Goal: Task Accomplishment & Management: Use online tool/utility

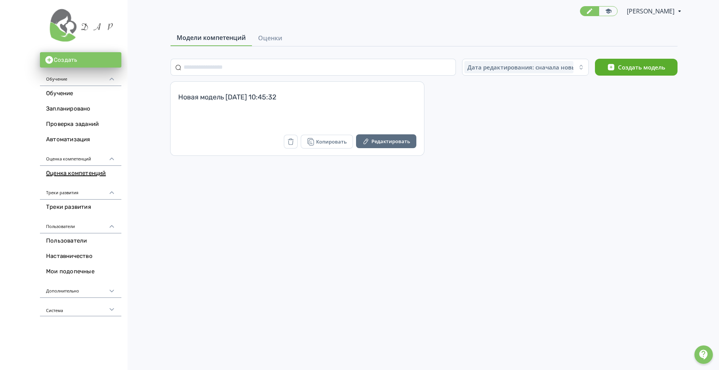
click at [89, 289] on div "Дополнительно" at bounding box center [80, 289] width 81 height 18
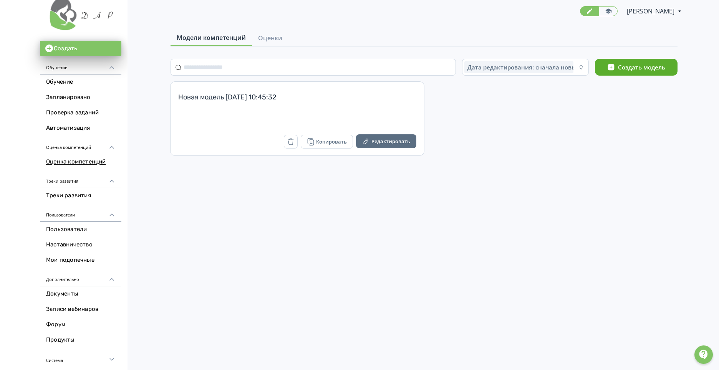
scroll to position [12, 0]
click at [77, 357] on div "Система" at bounding box center [80, 356] width 81 height 18
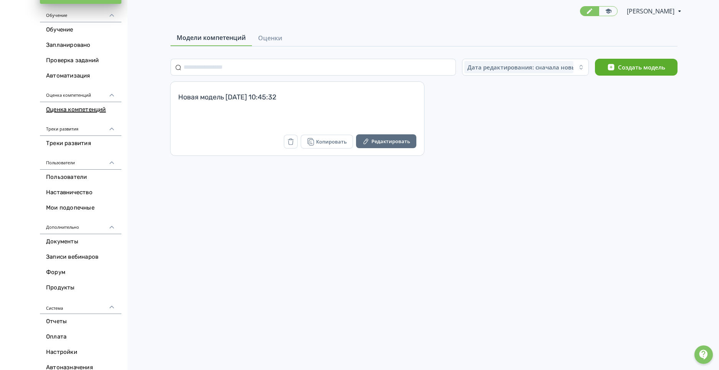
scroll to position [74, 0]
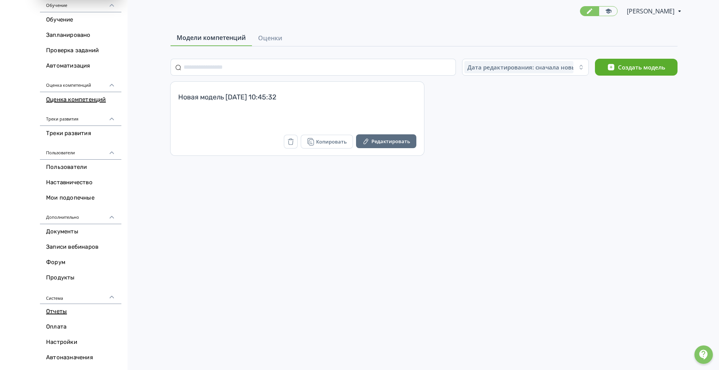
click at [53, 313] on link "Отчеты" at bounding box center [80, 311] width 81 height 15
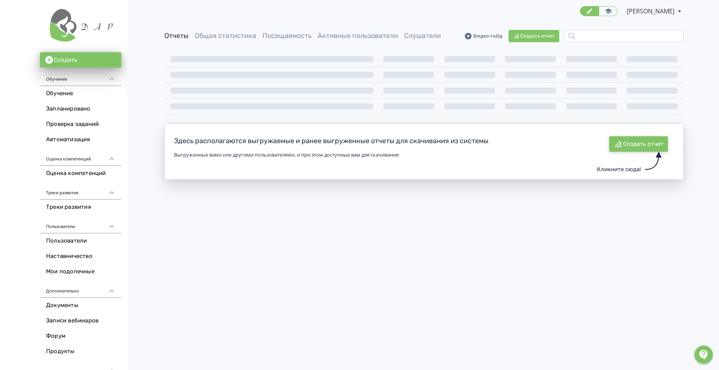
click at [637, 144] on button "Создать отчет" at bounding box center [638, 143] width 59 height 15
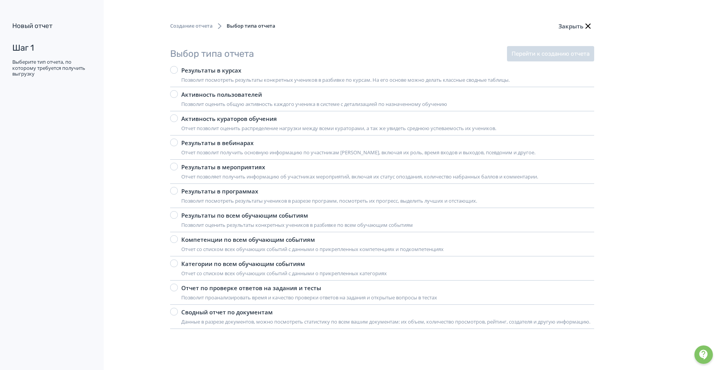
click at [173, 71] on div at bounding box center [174, 70] width 8 height 8
click at [551, 50] on button "Перейти к созданию отчета" at bounding box center [550, 53] width 87 height 15
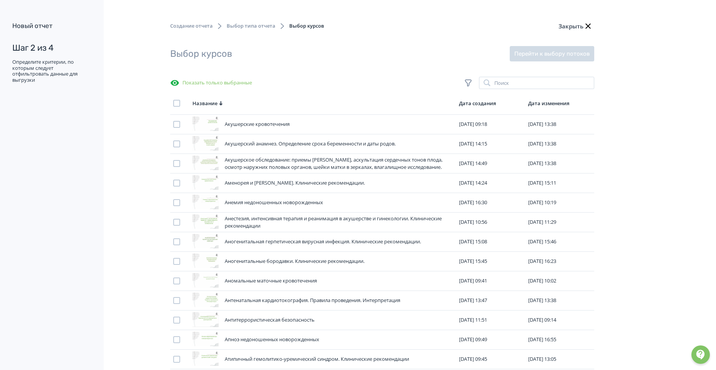
click at [253, 28] on span "Выбор типа отчета" at bounding box center [251, 26] width 49 height 8
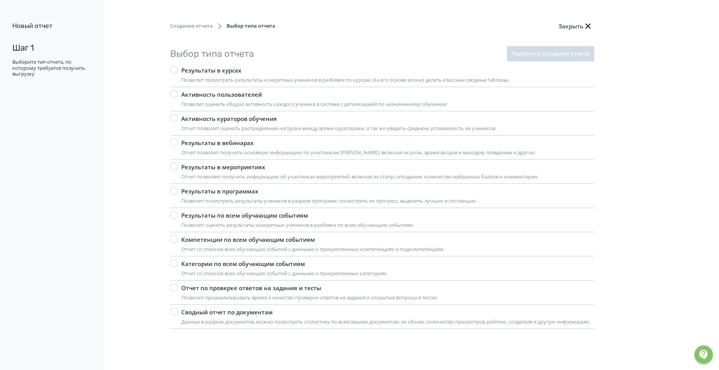
click at [198, 25] on span "Создание отчета" at bounding box center [191, 26] width 43 height 8
click at [582, 23] on button "Закрыть" at bounding box center [575, 25] width 37 height 15
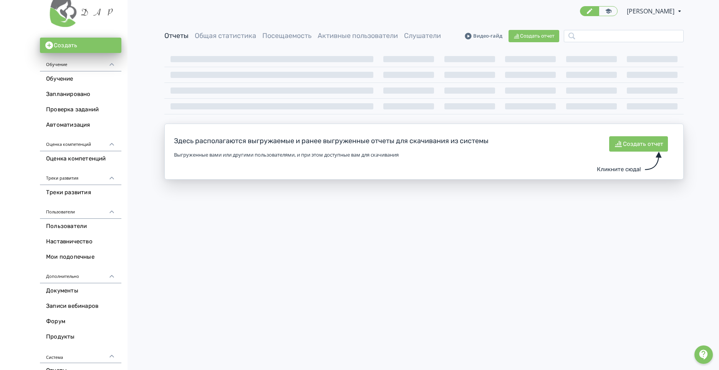
scroll to position [74, 0]
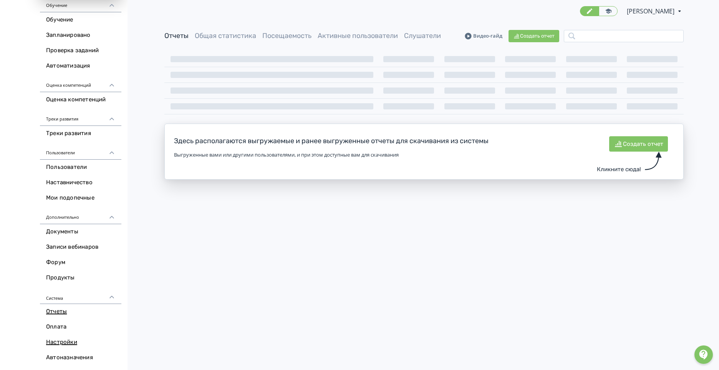
click at [63, 342] on link "Настройки" at bounding box center [80, 342] width 81 height 15
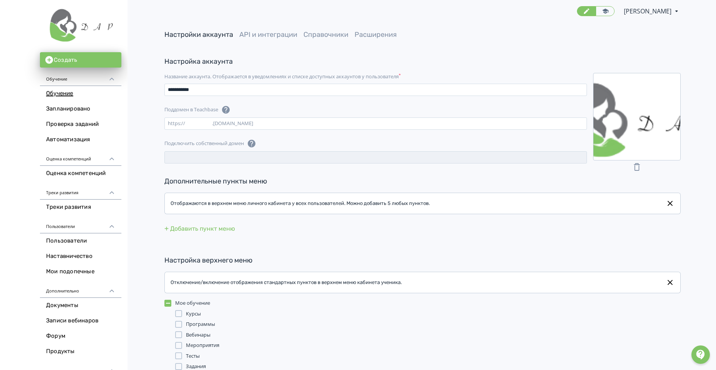
click at [67, 94] on link "Обучение" at bounding box center [80, 93] width 81 height 15
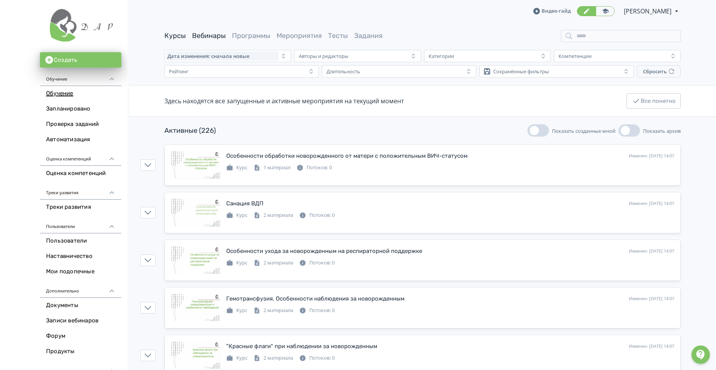
click at [210, 36] on link "Вебинары" at bounding box center [209, 35] width 34 height 8
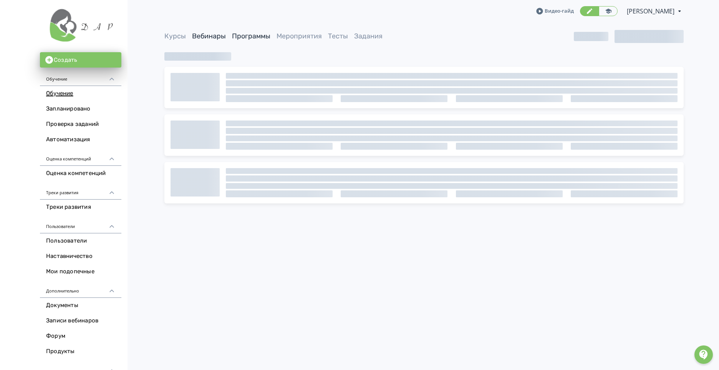
click at [257, 38] on link "Программы" at bounding box center [251, 36] width 38 height 8
click at [309, 36] on link "Мероприятия" at bounding box center [298, 36] width 45 height 8
click at [347, 35] on link "Тесты" at bounding box center [338, 36] width 20 height 8
click at [377, 36] on link "Задания" at bounding box center [368, 36] width 28 height 8
click at [71, 107] on link "Запланировано" at bounding box center [80, 108] width 81 height 15
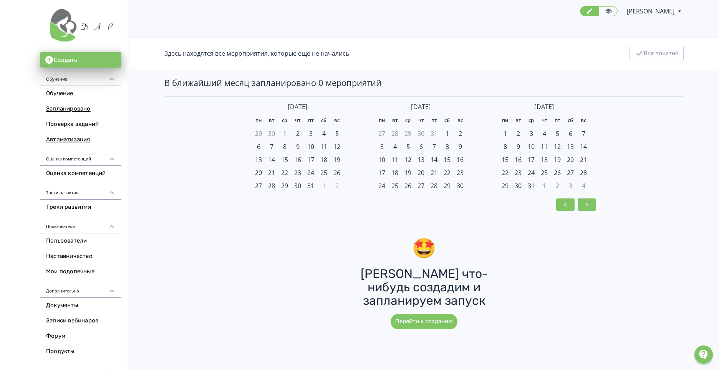
click at [74, 142] on link "Автоматизация" at bounding box center [80, 139] width 81 height 15
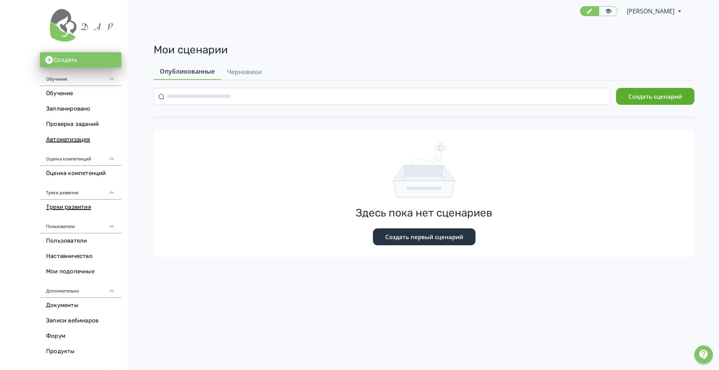
click at [74, 206] on link "Треки развития" at bounding box center [80, 207] width 81 height 15
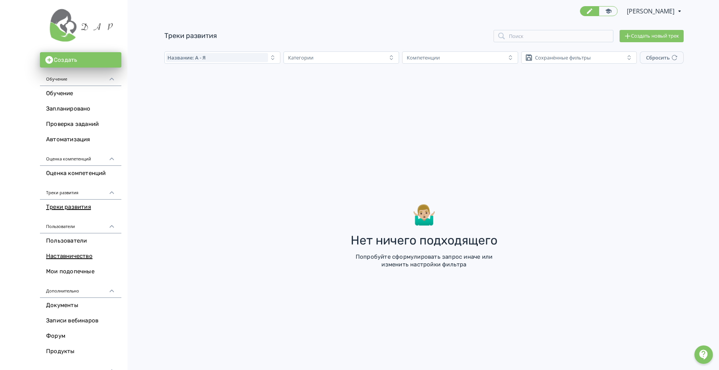
click at [71, 260] on link "Наставничество" at bounding box center [80, 256] width 81 height 15
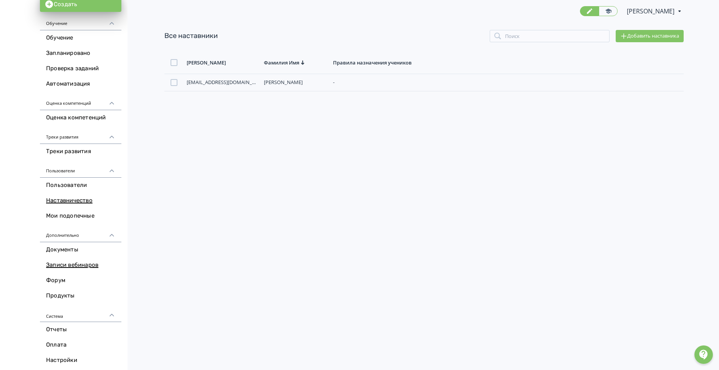
scroll to position [74, 0]
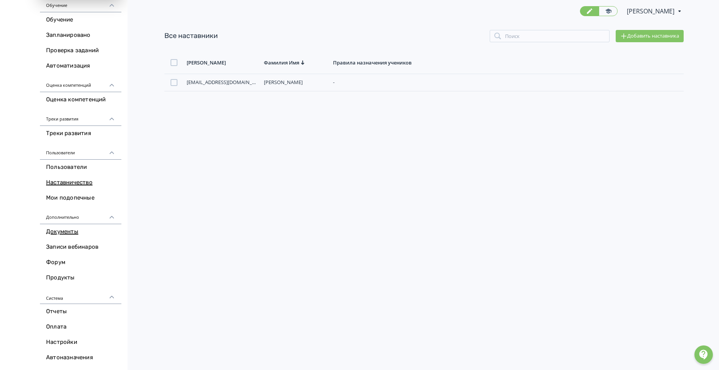
click at [67, 229] on link "Документы" at bounding box center [80, 231] width 81 height 15
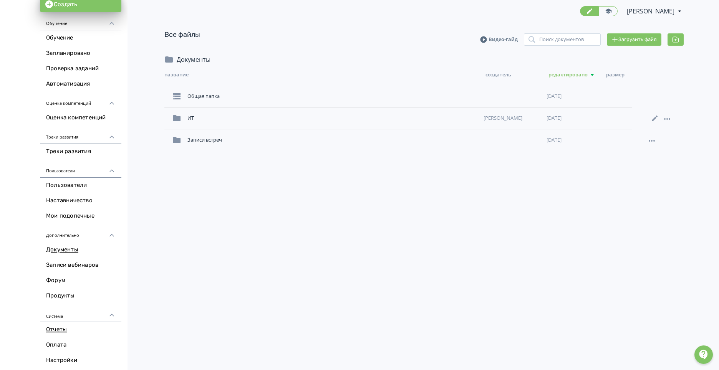
scroll to position [74, 0]
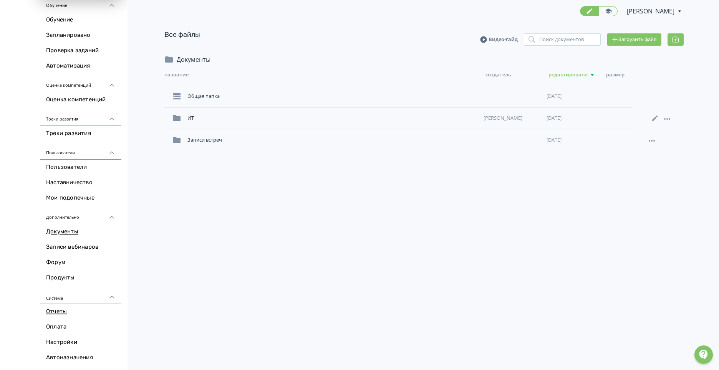
click at [55, 316] on link "Отчеты" at bounding box center [80, 311] width 81 height 15
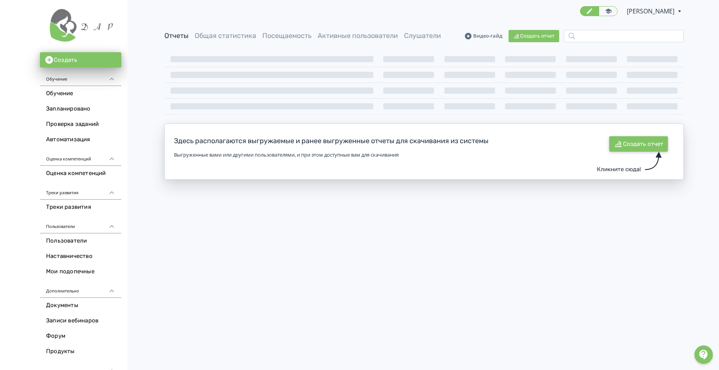
click at [644, 144] on button "Создать отчет" at bounding box center [638, 143] width 59 height 15
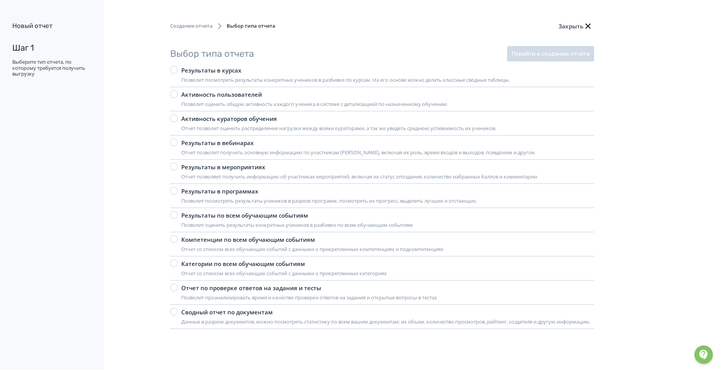
click at [204, 167] on div "Результаты в мероприятиях" at bounding box center [359, 167] width 357 height 9
click at [218, 213] on div "Результаты по всем обучающим событиям" at bounding box center [297, 215] width 232 height 9
click at [540, 56] on button "Перейти к созданию отчета" at bounding box center [550, 53] width 87 height 15
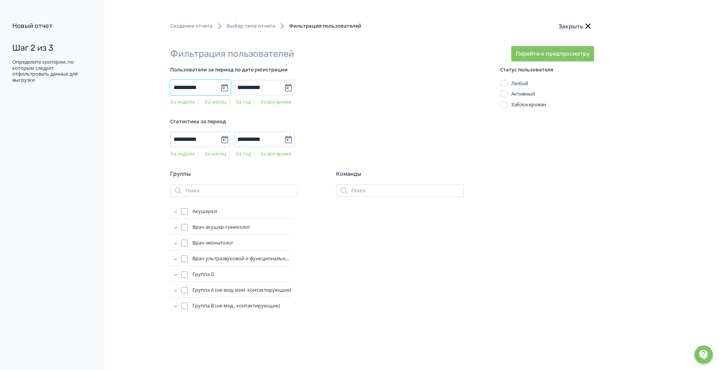
click at [226, 86] on input "**********" at bounding box center [200, 87] width 61 height 15
drag, startPoint x: 341, startPoint y: 91, endPoint x: 292, endPoint y: 89, distance: 49.6
click at [341, 91] on div "**********" at bounding box center [315, 87] width 291 height 15
click at [290, 86] on input "**********" at bounding box center [264, 87] width 61 height 15
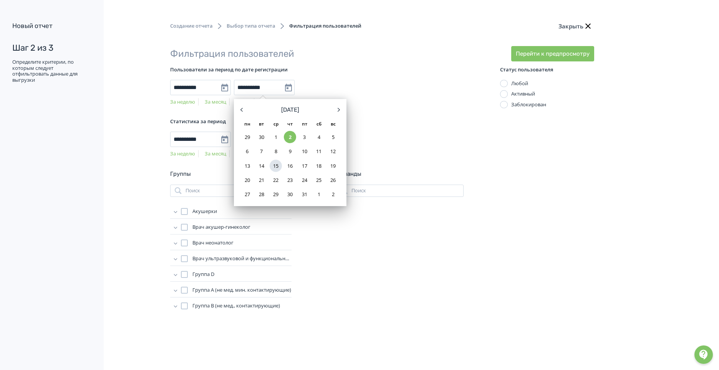
click at [275, 166] on div "15" at bounding box center [276, 166] width 12 height 12
type input "**********"
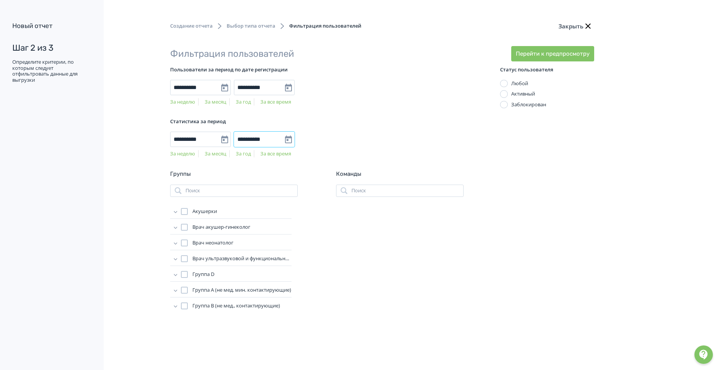
click at [287, 137] on input "**********" at bounding box center [264, 139] width 61 height 15
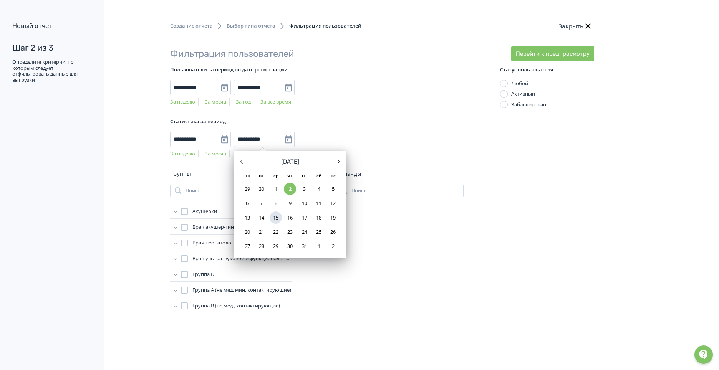
click at [278, 217] on div "15" at bounding box center [276, 218] width 12 height 12
type input "**********"
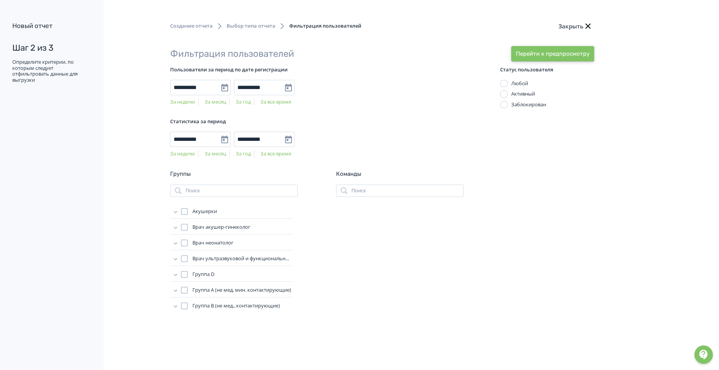
click at [528, 53] on button "Перейти к предпросмотру" at bounding box center [552, 53] width 83 height 15
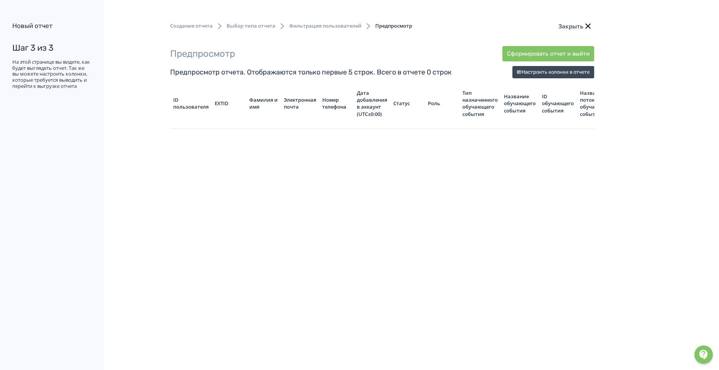
click at [334, 26] on span "Фильтрация пользователей" at bounding box center [325, 26] width 72 height 8
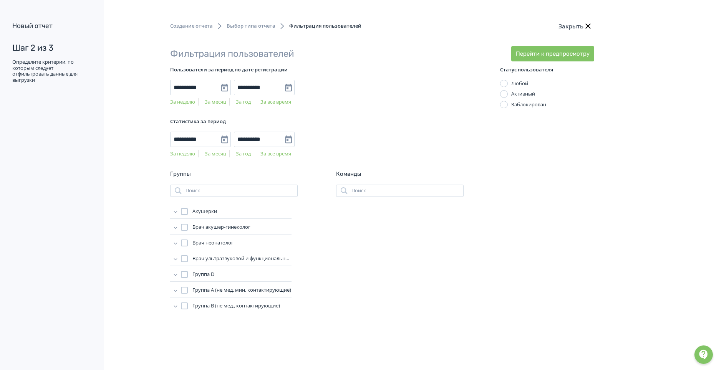
click at [266, 26] on span "Выбор типа отчета" at bounding box center [251, 26] width 49 height 8
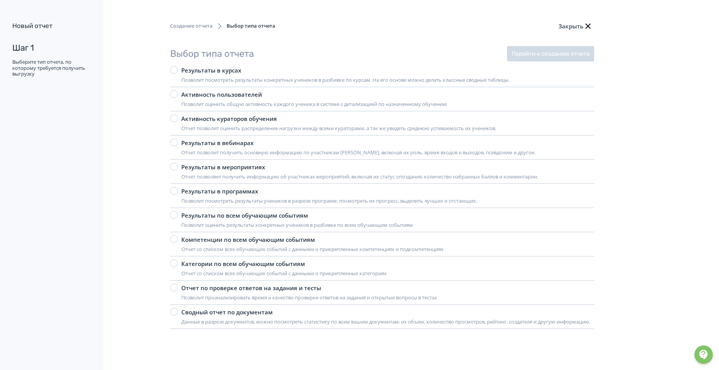
click at [178, 93] on label "Активность пользователей Позволит оценить общую активность каждого ученика в си…" at bounding box center [308, 99] width 277 height 18
click at [533, 49] on button "Перейти к созданию отчета" at bounding box center [550, 53] width 87 height 15
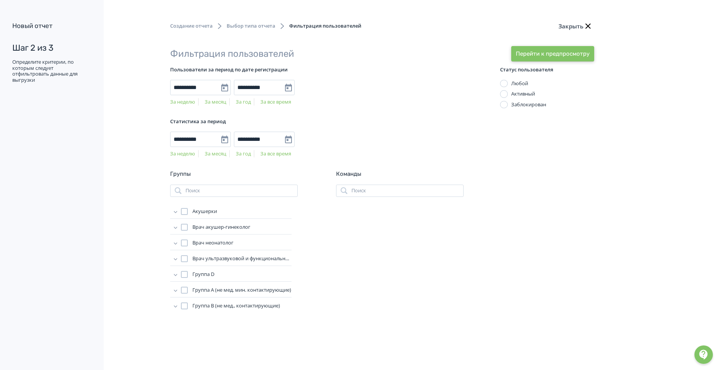
click at [551, 53] on button "Перейти к предпросмотру" at bounding box center [552, 53] width 83 height 15
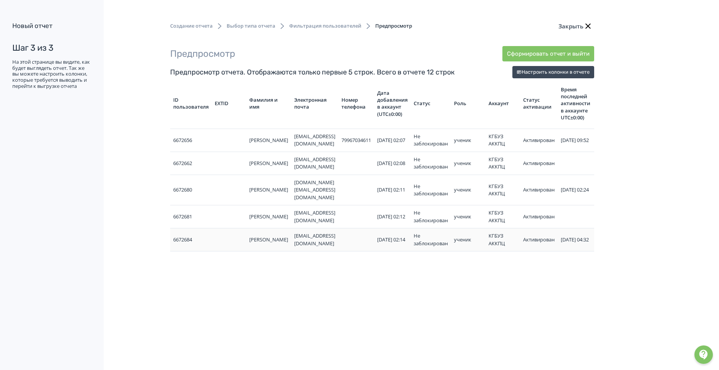
drag, startPoint x: 325, startPoint y: 248, endPoint x: 320, endPoint y: 239, distance: 10.1
click at [401, 243] on div "Создание отчета Выбор типа отчета Фильтрация пользователей Предпросмотр Закрыть…" at bounding box center [330, 185] width 660 height 370
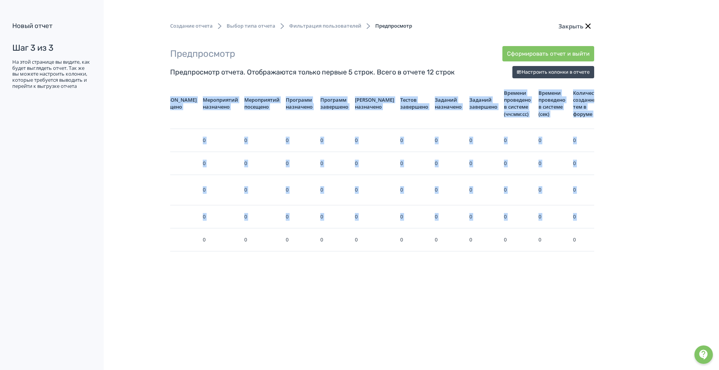
scroll to position [0, 608]
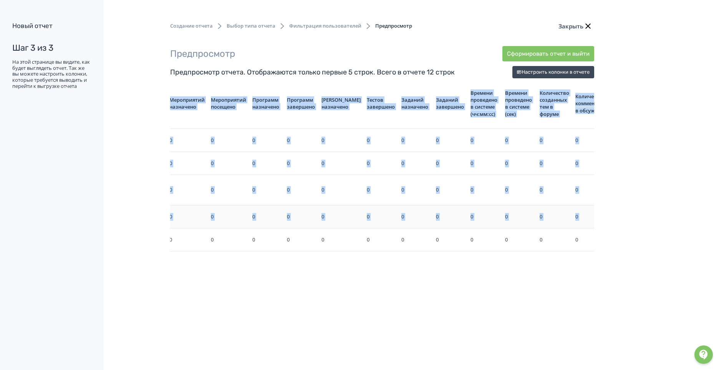
click at [436, 213] on div "0" at bounding box center [450, 217] width 28 height 8
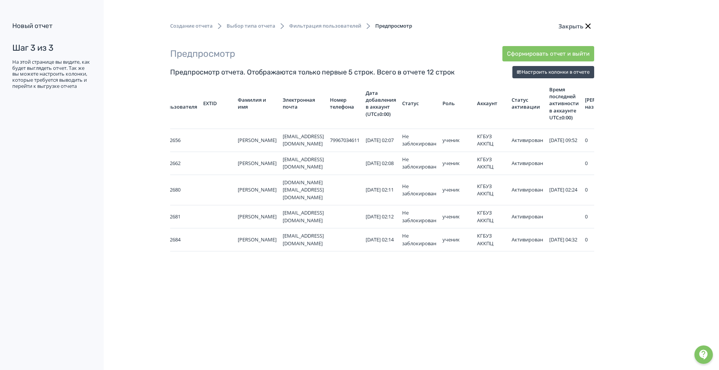
scroll to position [0, 0]
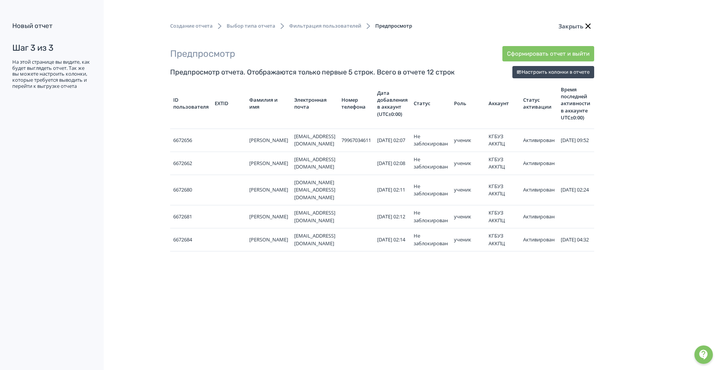
click at [322, 28] on span "Фильтрация пользователей" at bounding box center [325, 26] width 72 height 8
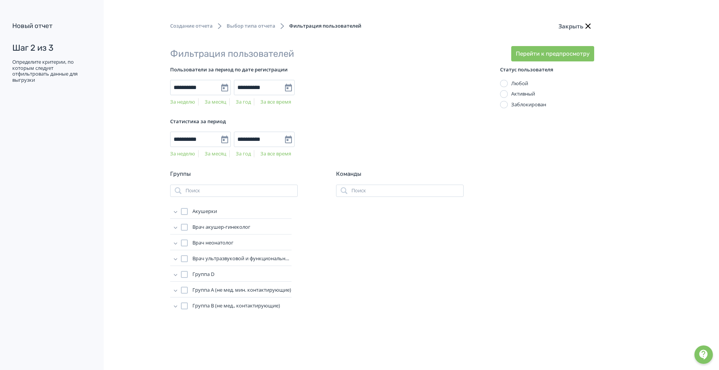
click at [256, 29] on span "Выбор типа отчета" at bounding box center [251, 26] width 49 height 8
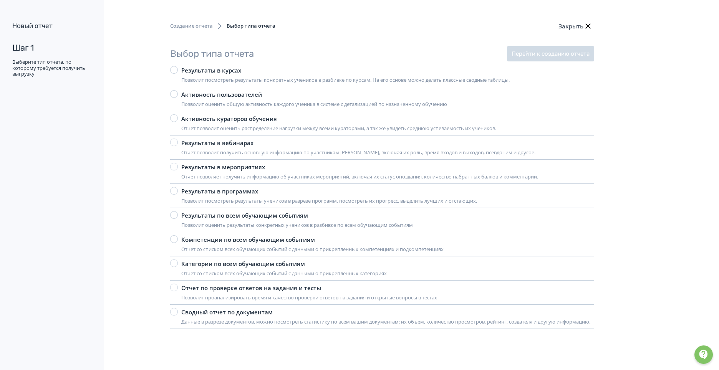
click at [242, 265] on div "Категории по всем обучающим событиям" at bounding box center [283, 264] width 205 height 9
click at [541, 52] on button "Перейти к созданию отчета" at bounding box center [550, 53] width 87 height 15
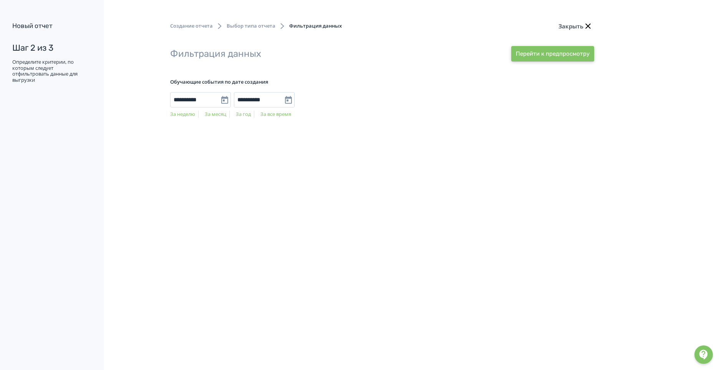
click at [541, 52] on button "Перейти к предпросмотру" at bounding box center [552, 53] width 83 height 15
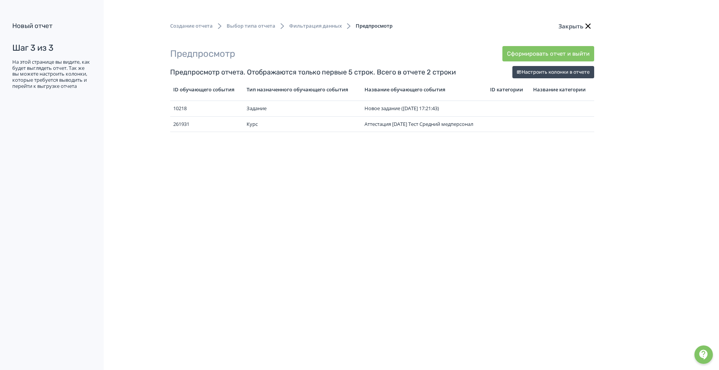
click at [314, 23] on span "Фильтрация данных" at bounding box center [315, 26] width 53 height 8
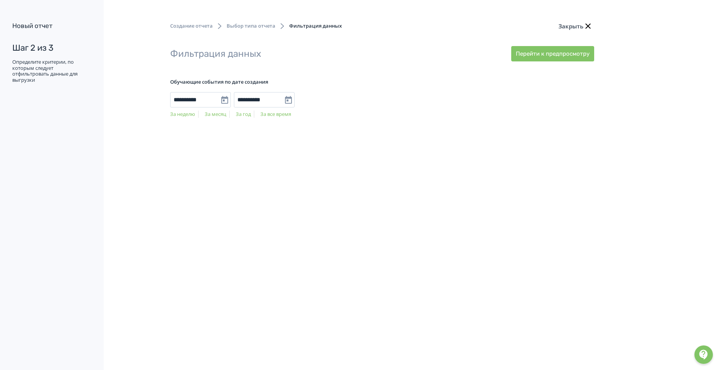
click at [244, 25] on span "Выбор типа отчета" at bounding box center [251, 26] width 49 height 8
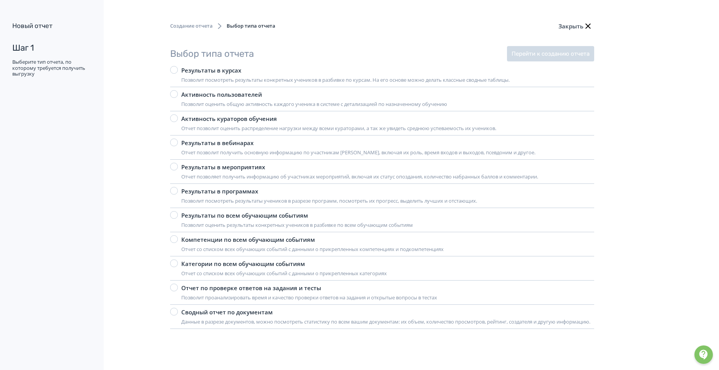
click at [195, 315] on div "Сводный отчет по документам" at bounding box center [385, 312] width 409 height 9
click at [533, 53] on button "Перейти к созданию отчета" at bounding box center [550, 53] width 87 height 15
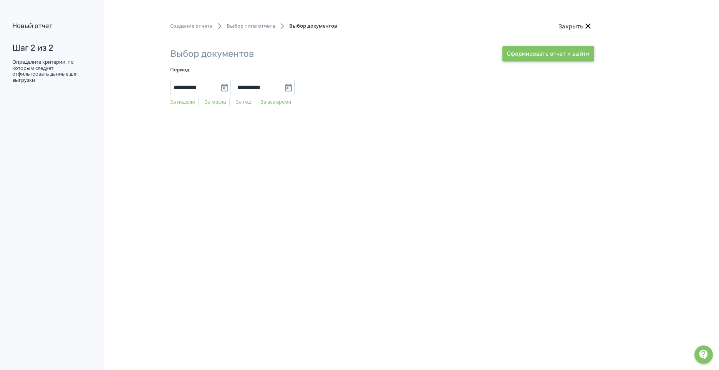
click at [523, 55] on button "Сформировать отчет и выйти" at bounding box center [548, 53] width 92 height 15
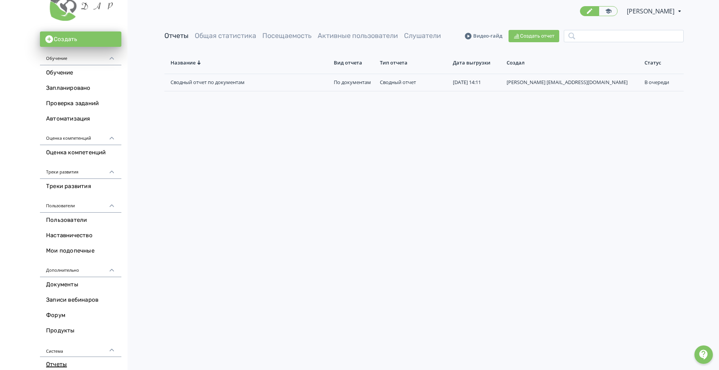
scroll to position [74, 0]
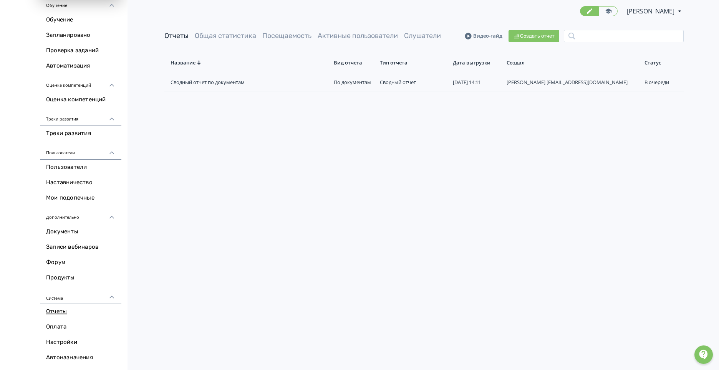
click at [58, 311] on link "Отчеты" at bounding box center [80, 311] width 81 height 15
click at [56, 311] on link "Отчеты" at bounding box center [80, 311] width 81 height 15
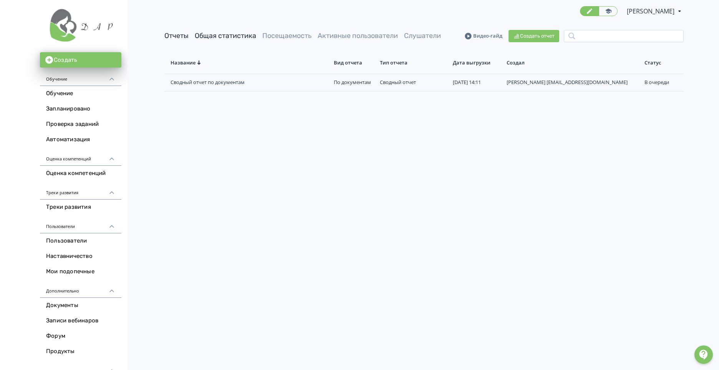
click at [213, 33] on link "Общая статистика" at bounding box center [225, 35] width 61 height 8
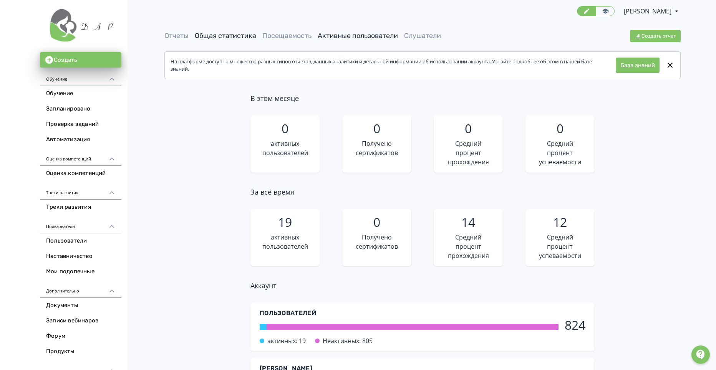
click at [337, 38] on link "Активные пользователи" at bounding box center [358, 35] width 80 height 8
